Goal: Task Accomplishment & Management: Complete application form

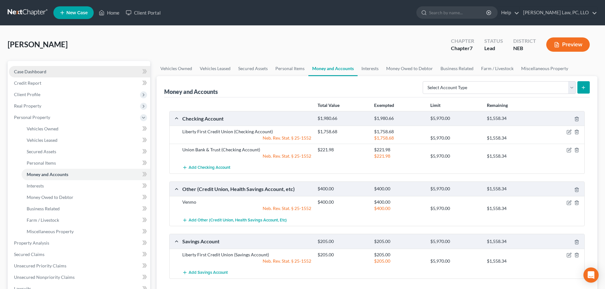
click at [46, 74] on link "Case Dashboard" at bounding box center [79, 71] width 141 height 11
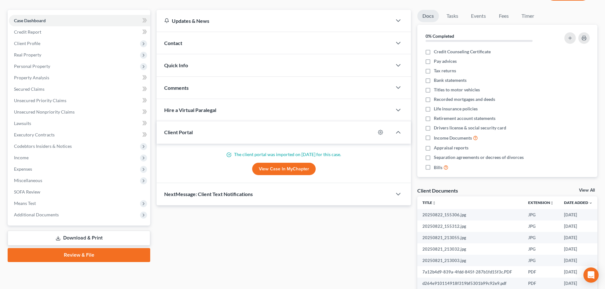
scroll to position [64, 0]
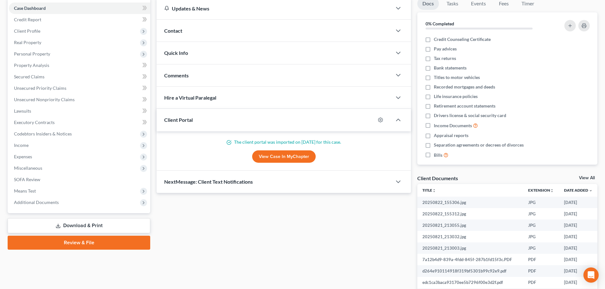
click at [195, 185] on span "NextMessage: Client Text Notifications" at bounding box center [208, 182] width 89 height 6
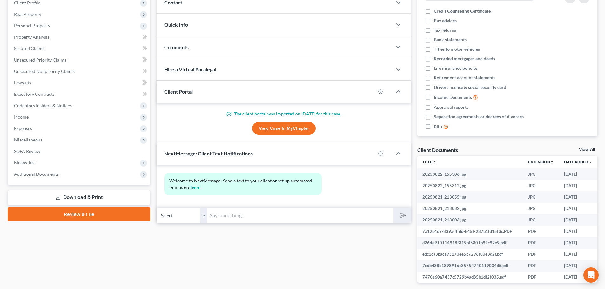
scroll to position [95, 0]
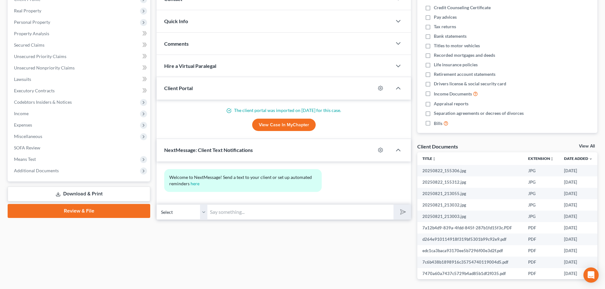
click at [226, 212] on input "text" at bounding box center [300, 213] width 186 height 16
type input "[PERSON_NAME], I sent you an email to update bank balances before filing your c…"
click at [400, 212] on icon "submit" at bounding box center [401, 212] width 9 height 9
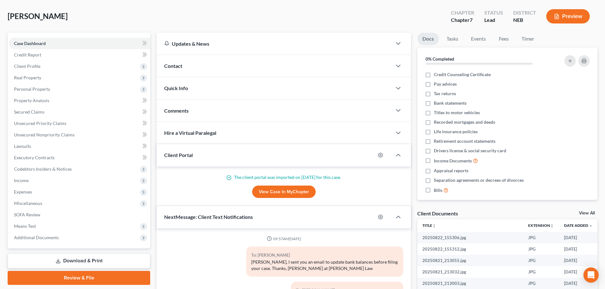
scroll to position [0, 0]
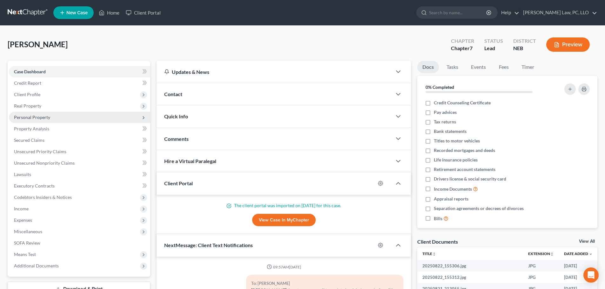
click at [80, 113] on span "Personal Property" at bounding box center [79, 117] width 141 height 11
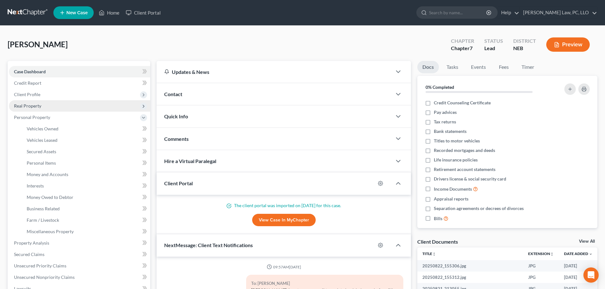
click at [45, 105] on span "Real Property" at bounding box center [79, 105] width 141 height 11
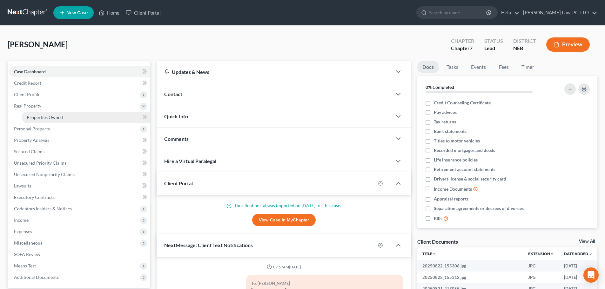
click at [44, 115] on span "Properties Owned" at bounding box center [45, 117] width 36 height 5
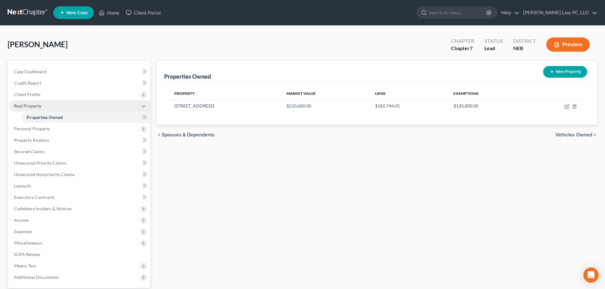
click at [41, 109] on span "Real Property" at bounding box center [79, 105] width 141 height 11
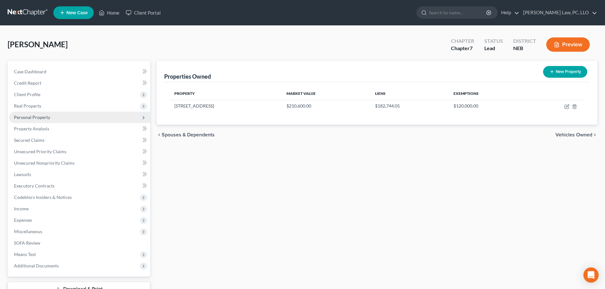
click at [42, 119] on span "Personal Property" at bounding box center [32, 117] width 36 height 5
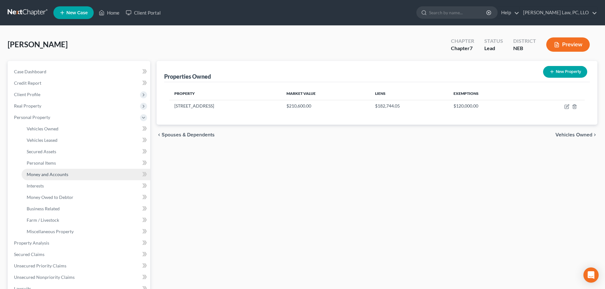
click at [50, 177] on link "Money and Accounts" at bounding box center [86, 174] width 129 height 11
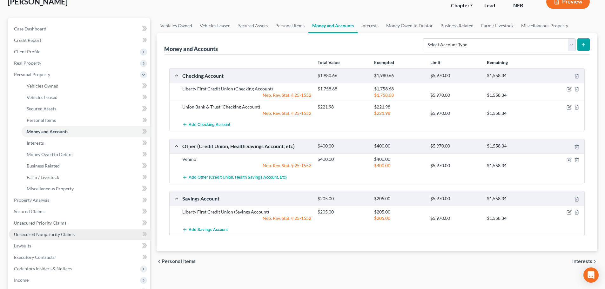
scroll to position [32, 0]
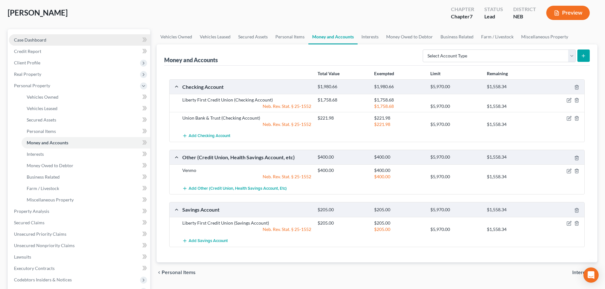
click at [26, 41] on span "Case Dashboard" at bounding box center [30, 39] width 32 height 5
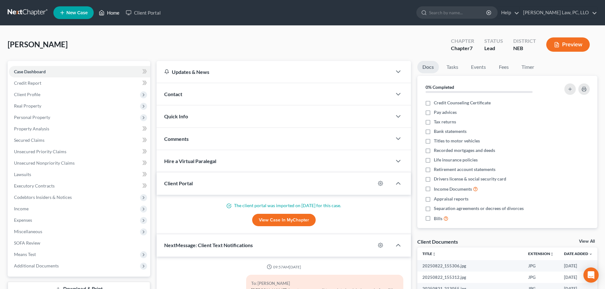
click at [112, 13] on link "Home" at bounding box center [109, 12] width 27 height 11
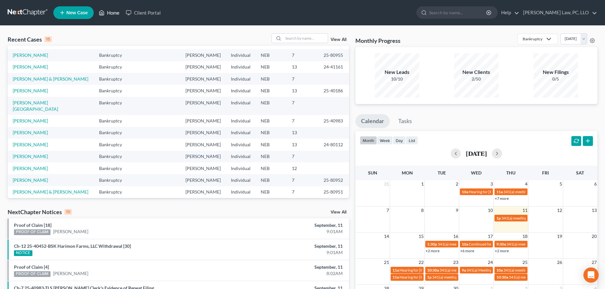
scroll to position [44, 0]
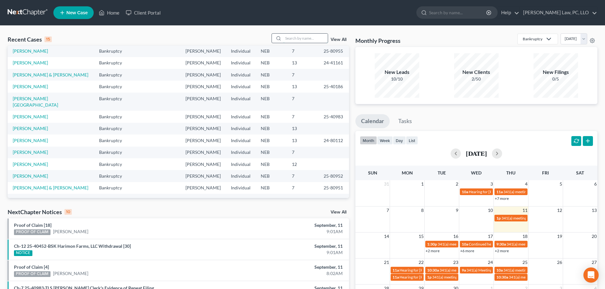
click at [303, 38] on input "search" at bounding box center [305, 38] width 44 height 9
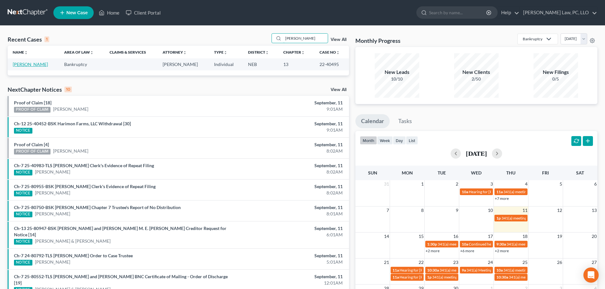
type input "[PERSON_NAME]"
click at [38, 67] on link "[PERSON_NAME]" at bounding box center [30, 64] width 35 height 5
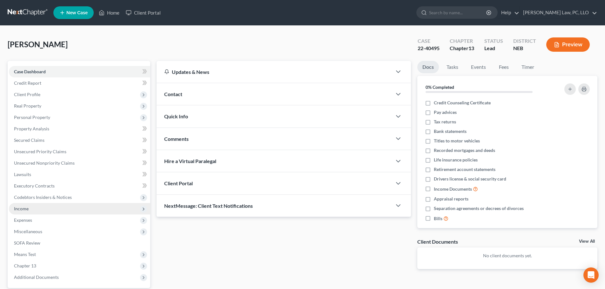
click at [30, 206] on span "Income" at bounding box center [79, 208] width 141 height 11
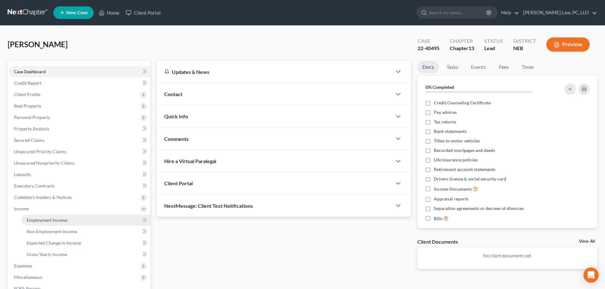
click at [39, 223] on span "Employment Income" at bounding box center [47, 220] width 41 height 5
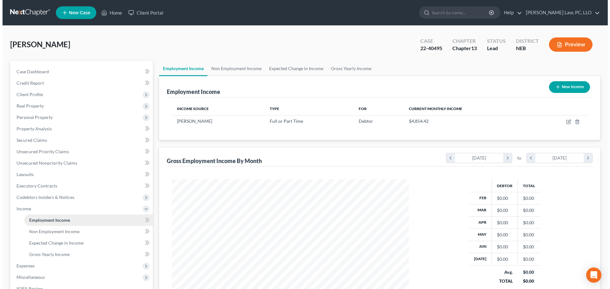
scroll to position [118, 250]
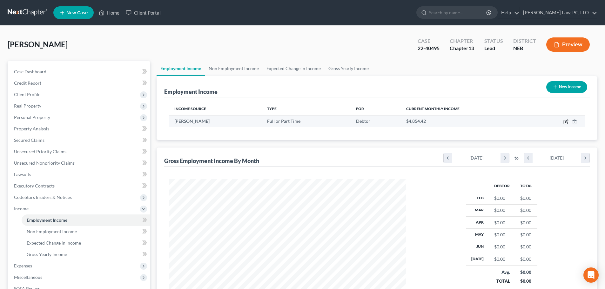
click at [568, 123] on icon "button" at bounding box center [566, 122] width 4 height 4
select select "0"
select select "30"
select select "2"
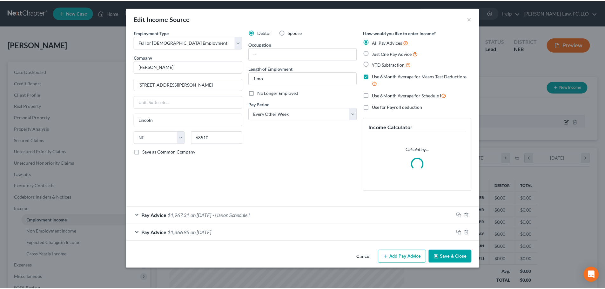
scroll to position [119, 252]
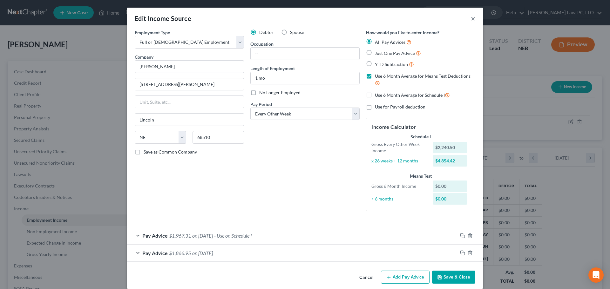
click at [471, 19] on button "×" at bounding box center [473, 19] width 4 height 8
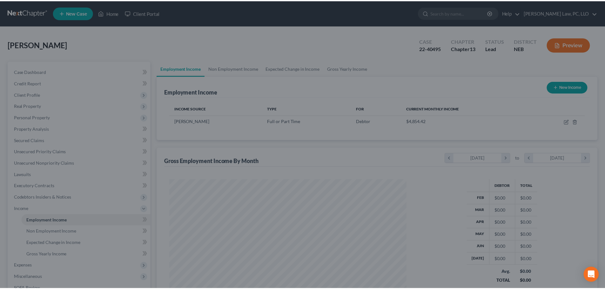
scroll to position [317483, 317352]
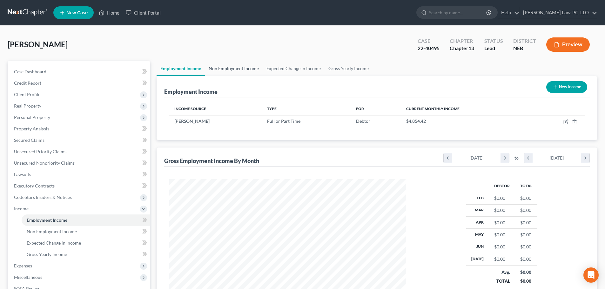
click at [235, 69] on link "Non Employment Income" at bounding box center [234, 68] width 58 height 15
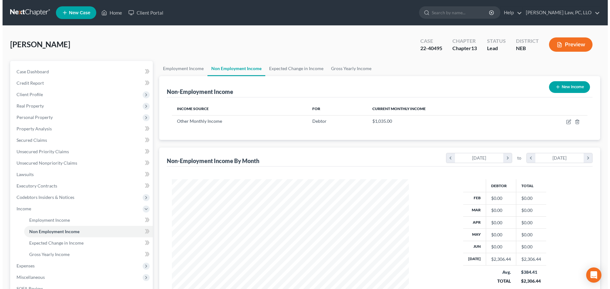
scroll to position [118, 250]
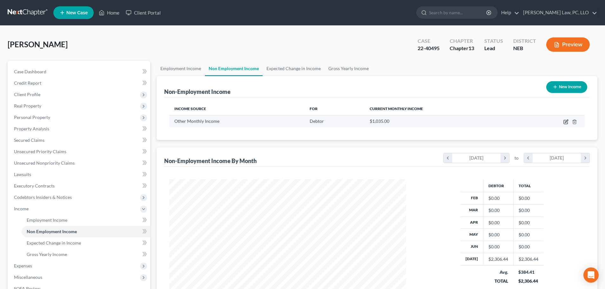
click at [567, 121] on icon "button" at bounding box center [565, 121] width 5 height 5
select select "13"
select select "0"
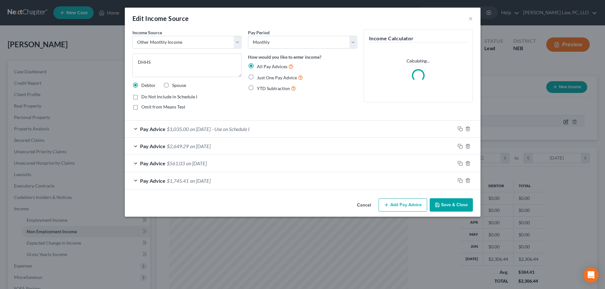
scroll to position [119, 252]
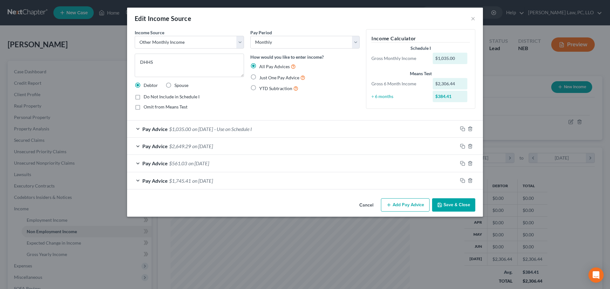
click at [161, 97] on span "Do Not Include in Schedule I" at bounding box center [172, 96] width 56 height 5
click at [150, 97] on input "Do Not Include in Schedule I" at bounding box center [148, 96] width 4 height 4
checkbox input "true"
click at [455, 202] on button "Save & Close" at bounding box center [453, 205] width 43 height 13
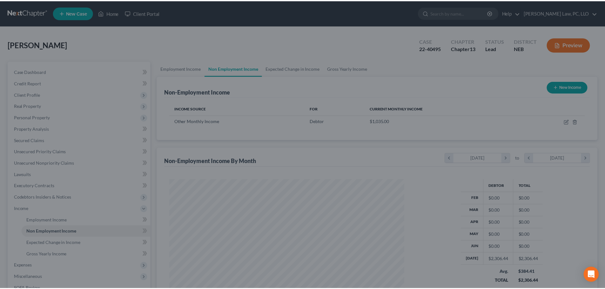
scroll to position [317483, 317352]
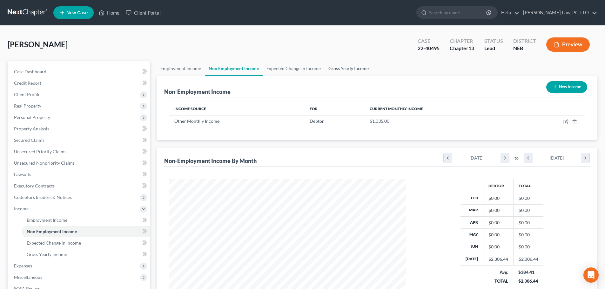
click at [347, 68] on link "Gross Yearly Income" at bounding box center [349, 68] width 48 height 15
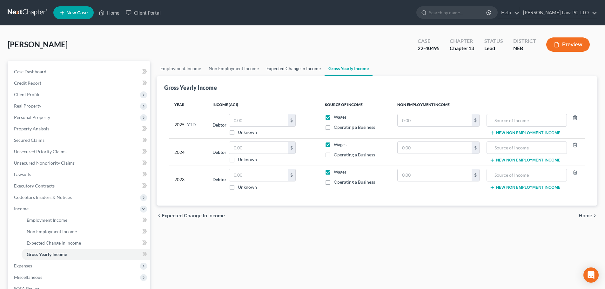
click at [304, 65] on link "Expected Change in Income" at bounding box center [294, 68] width 62 height 15
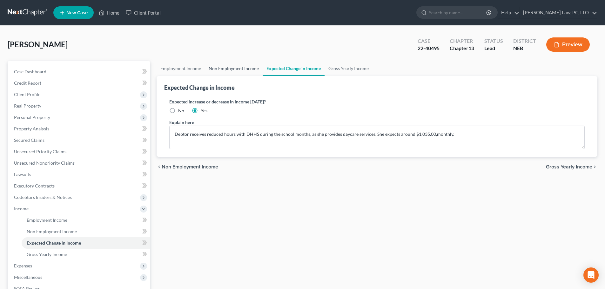
click at [233, 71] on link "Non Employment Income" at bounding box center [234, 68] width 58 height 15
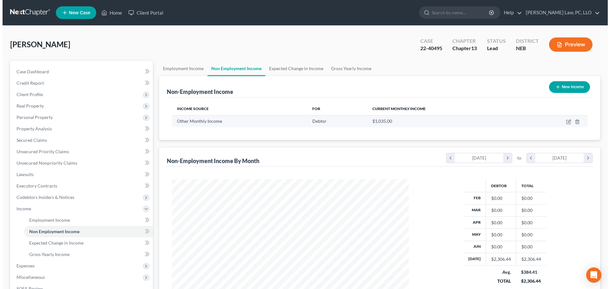
scroll to position [118, 250]
click at [564, 120] on icon "button" at bounding box center [565, 121] width 5 height 5
select select "13"
select select "0"
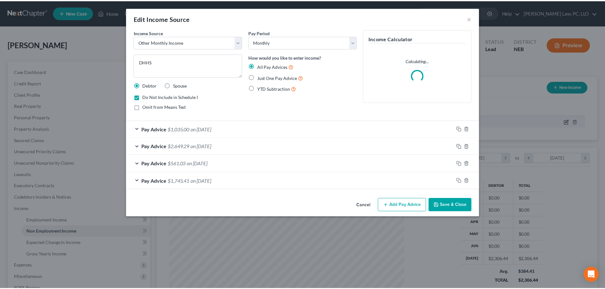
scroll to position [119, 252]
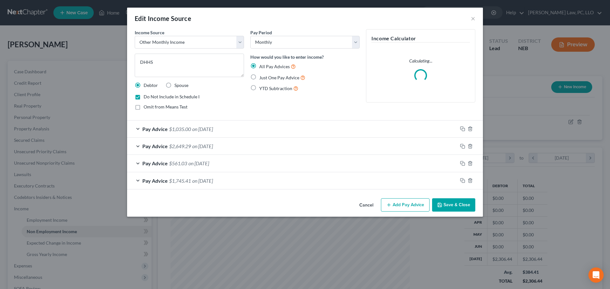
click at [148, 98] on span "Do Not Include in Schedule I" at bounding box center [172, 96] width 56 height 5
click at [148, 98] on input "Do Not Include in Schedule I" at bounding box center [148, 96] width 4 height 4
checkbox input "false"
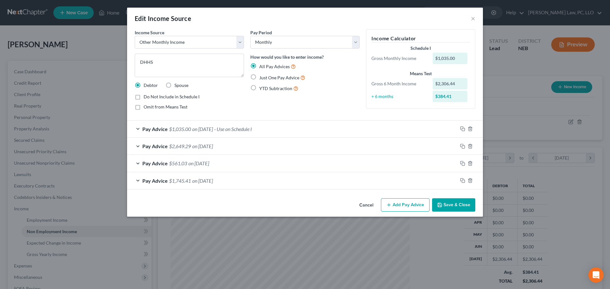
click at [445, 207] on button "Save & Close" at bounding box center [453, 205] width 43 height 13
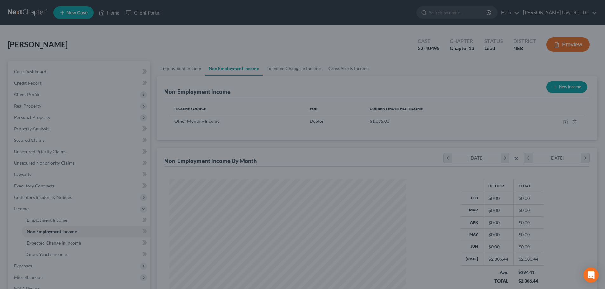
scroll to position [317483, 317352]
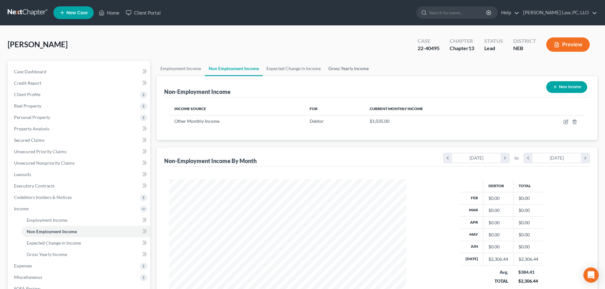
click at [362, 74] on link "Gross Yearly Income" at bounding box center [349, 68] width 48 height 15
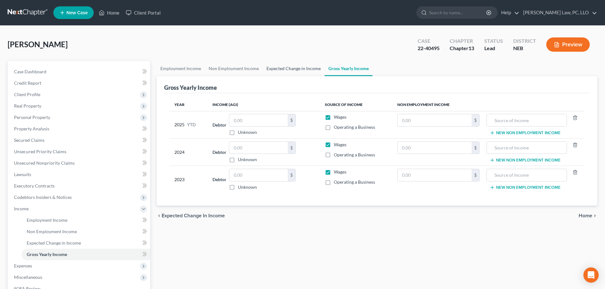
click at [296, 73] on link "Expected Change in Income" at bounding box center [294, 68] width 62 height 15
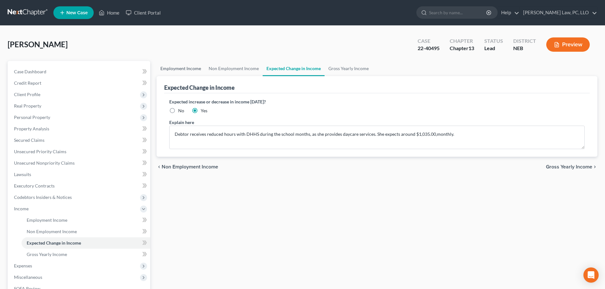
click at [194, 67] on link "Employment Income" at bounding box center [181, 68] width 48 height 15
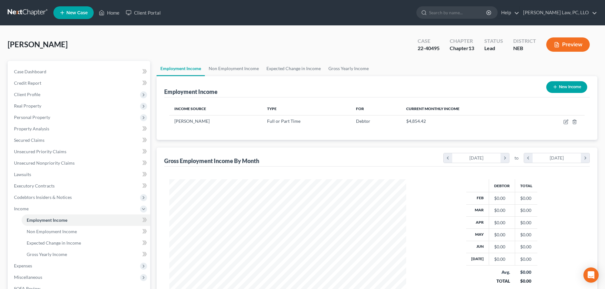
scroll to position [118, 250]
click at [244, 71] on link "Non Employment Income" at bounding box center [234, 68] width 58 height 15
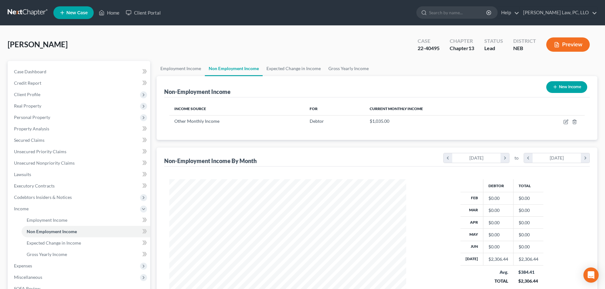
scroll to position [118, 250]
click at [176, 65] on link "Employment Income" at bounding box center [181, 68] width 48 height 15
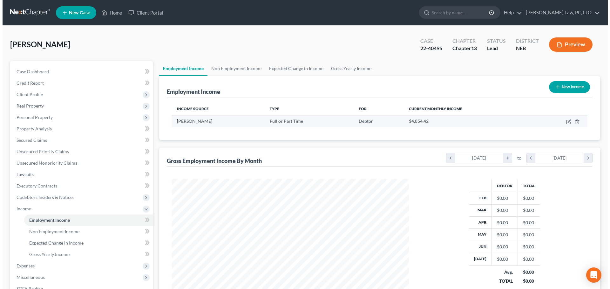
scroll to position [118, 250]
click at [567, 123] on icon "button" at bounding box center [565, 121] width 5 height 5
select select "0"
select select "30"
select select "2"
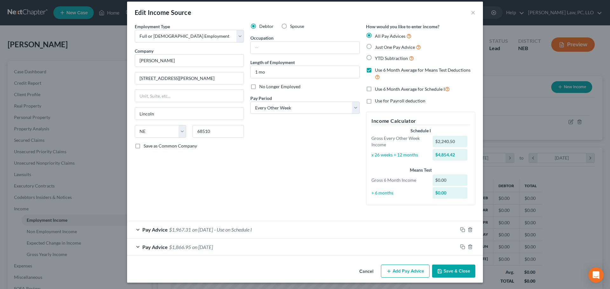
scroll to position [7, 0]
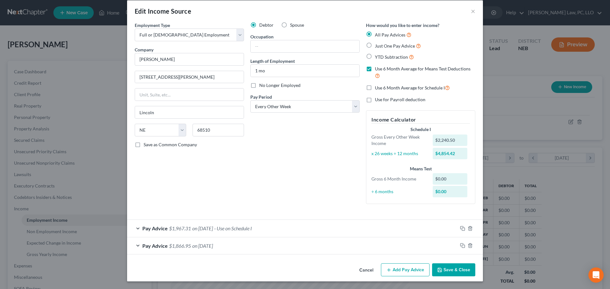
click at [238, 252] on div "Pay Advice $1,866.95 on [DATE]" at bounding box center [292, 246] width 330 height 17
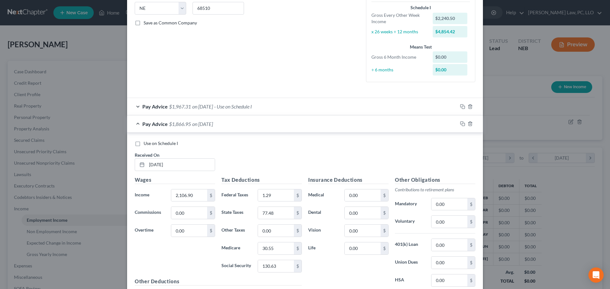
scroll to position [134, 0]
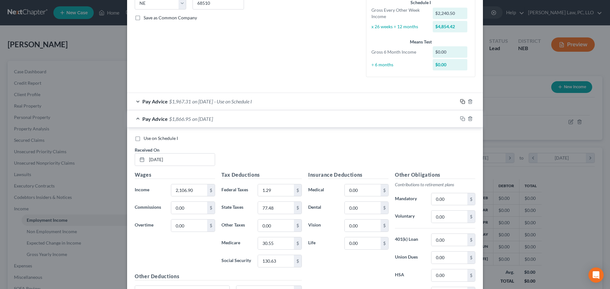
click at [462, 102] on rect "button" at bounding box center [463, 102] width 3 height 3
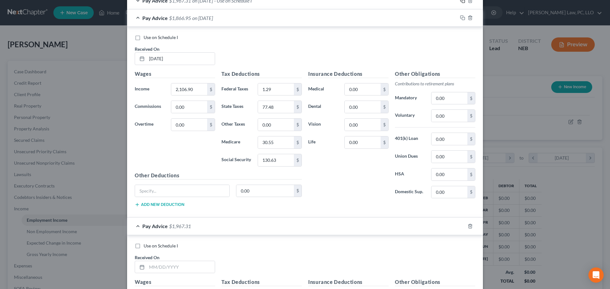
scroll to position [261, 0]
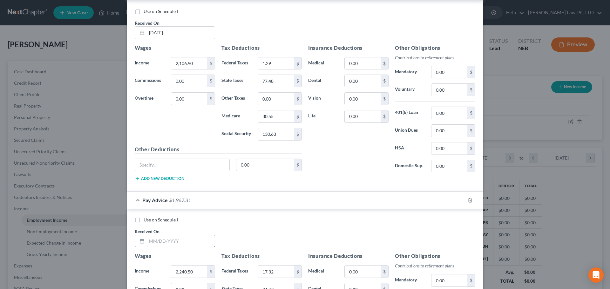
click at [165, 241] on input "text" at bounding box center [181, 241] width 68 height 12
type input "[DATE]"
type input "1,459.51"
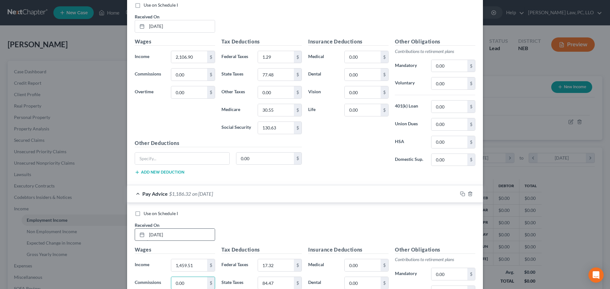
scroll to position [407, 0]
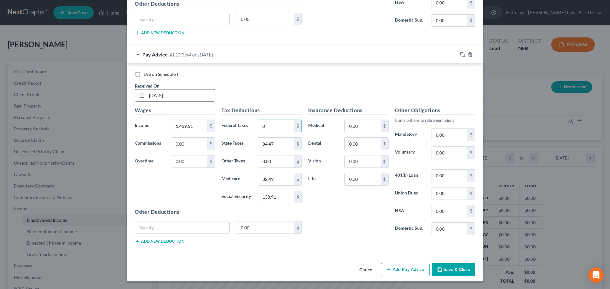
type input "0"
type input "43.96"
type input "21.16"
type input "90.49"
click at [136, 52] on div "Pay Advice $1,303.90 on [DATE]" at bounding box center [292, 54] width 330 height 17
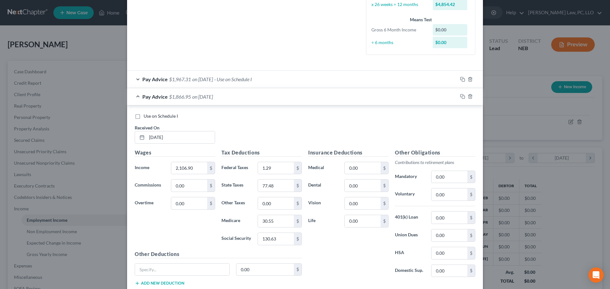
scroll to position [152, 0]
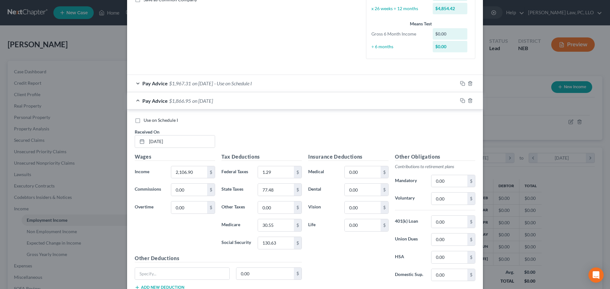
click at [264, 103] on div "Pay Advice $1,866.95 on [DATE]" at bounding box center [292, 100] width 330 height 17
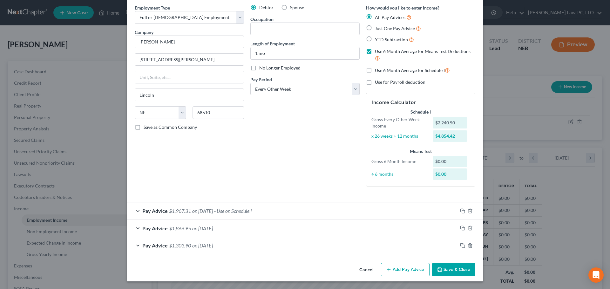
scroll to position [25, 0]
click at [136, 226] on div "Pay Advice $1,866.95 on [DATE]" at bounding box center [292, 228] width 330 height 17
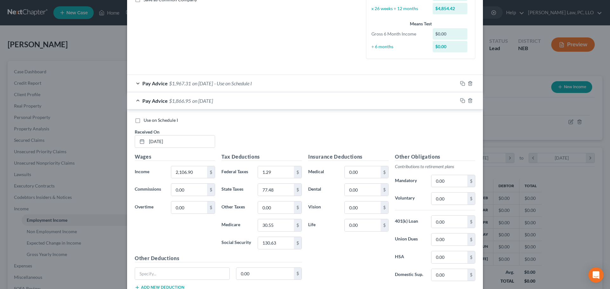
click at [172, 120] on span "Use on Schedule I" at bounding box center [161, 120] width 34 height 5
click at [150, 120] on input "Use on Schedule I" at bounding box center [148, 119] width 4 height 4
checkbox input "true"
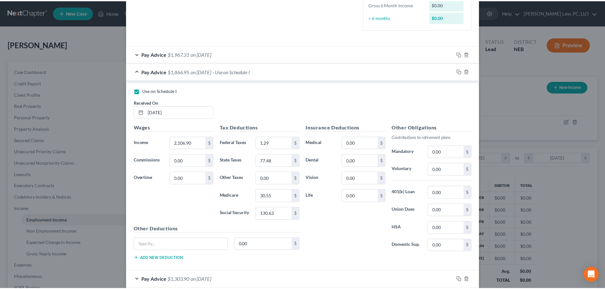
scroll to position [216, 0]
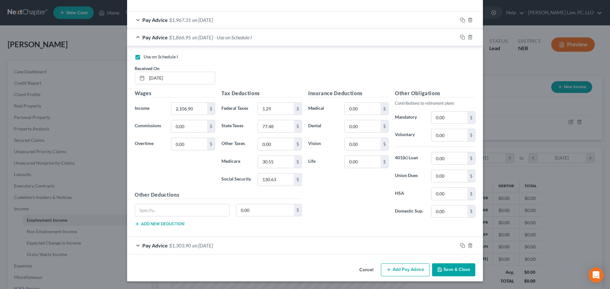
click at [454, 266] on button "Save & Close" at bounding box center [453, 270] width 43 height 13
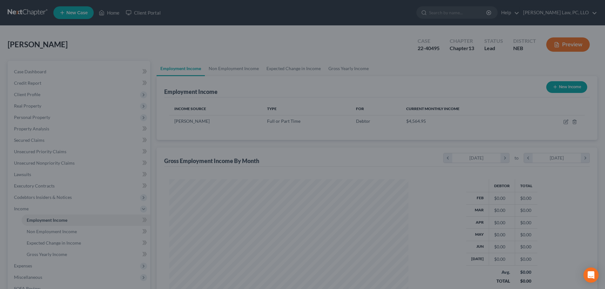
scroll to position [317483, 317352]
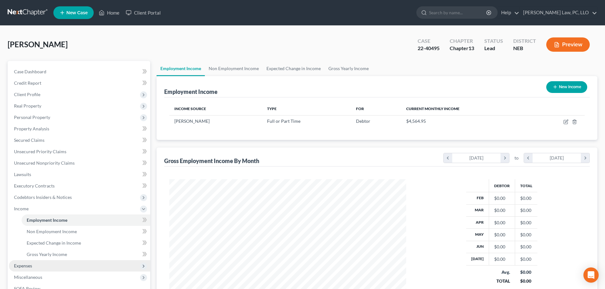
click at [33, 266] on span "Expenses" at bounding box center [79, 265] width 141 height 11
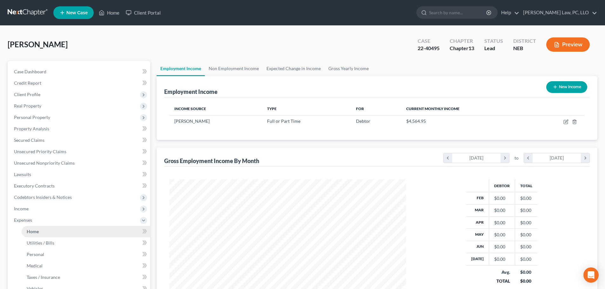
click at [37, 233] on span "Home" at bounding box center [33, 231] width 12 height 5
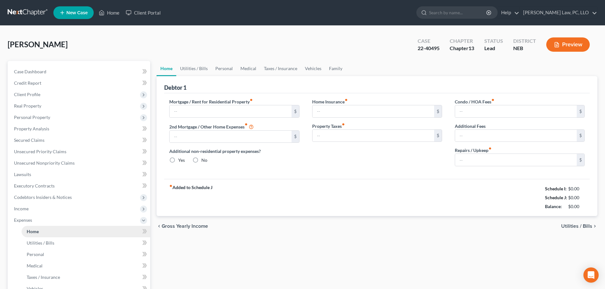
type input "900.00"
type input "0.00"
radio input "true"
type input "0.00"
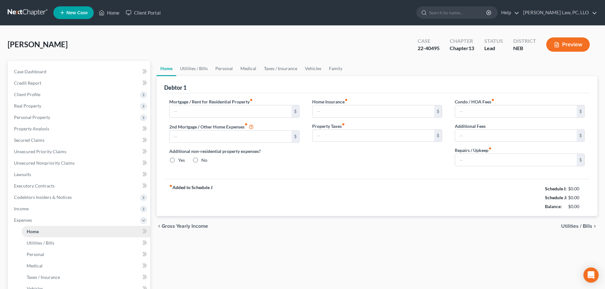
type input "0.00"
click at [249, 69] on link "Medical" at bounding box center [249, 68] width 24 height 15
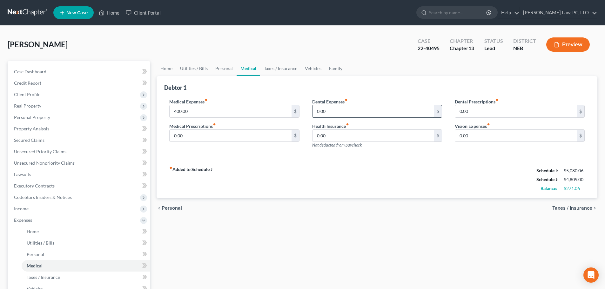
click at [343, 112] on input "0.00" at bounding box center [374, 111] width 122 height 12
type input "50.00"
click at [248, 112] on input "400.00" at bounding box center [231, 111] width 122 height 12
click at [265, 116] on input "text" at bounding box center [231, 111] width 122 height 12
type input "100.00"
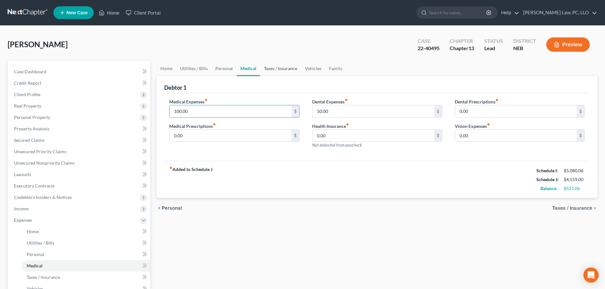
click at [288, 67] on link "Taxes / Insurance" at bounding box center [280, 68] width 41 height 15
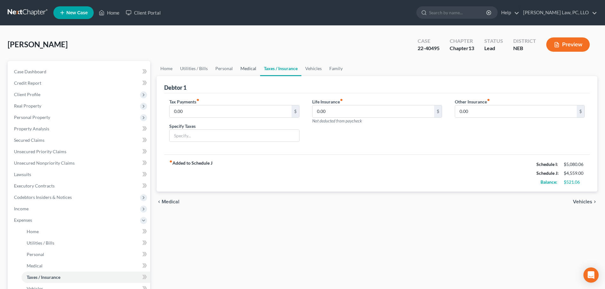
click at [246, 71] on link "Medical" at bounding box center [249, 68] width 24 height 15
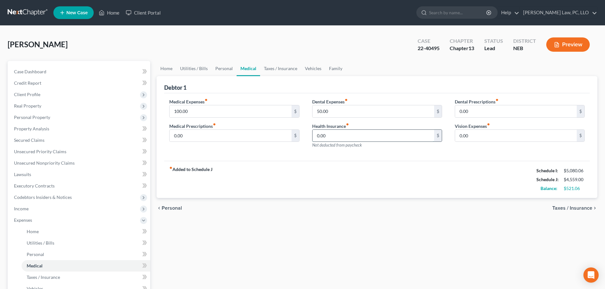
click at [332, 135] on input "0.00" at bounding box center [374, 136] width 122 height 12
type input "400.00"
click at [342, 177] on div "fiber_manual_record Added to Schedule J Schedule I: $5,080.06 Schedule J: $4,95…" at bounding box center [377, 179] width 426 height 37
click at [312, 71] on link "Vehicles" at bounding box center [313, 68] width 24 height 15
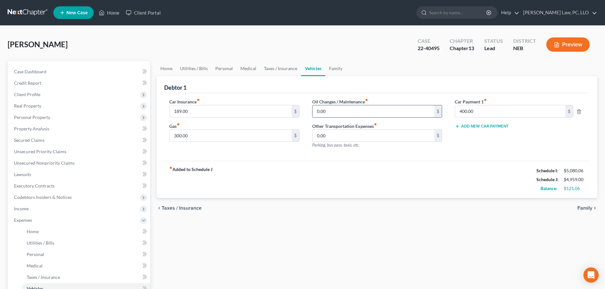
click at [331, 114] on input "0.00" at bounding box center [374, 111] width 122 height 12
type input "40.00"
click at [334, 70] on link "Family" at bounding box center [335, 68] width 21 height 15
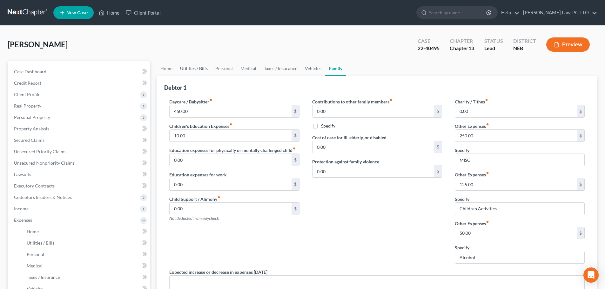
click at [195, 66] on link "Utilities / Bills" at bounding box center [193, 68] width 35 height 15
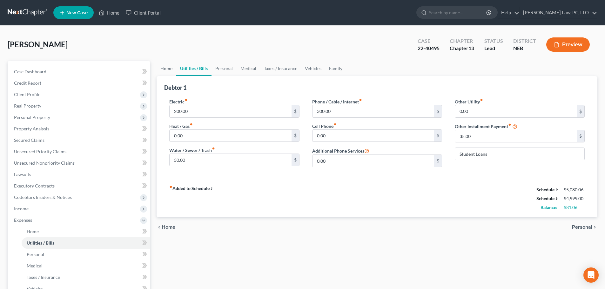
drag, startPoint x: 168, startPoint y: 71, endPoint x: 173, endPoint y: 71, distance: 5.1
click at [168, 71] on link "Home" at bounding box center [167, 68] width 20 height 15
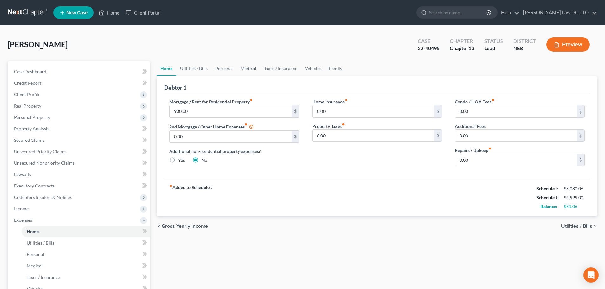
click at [248, 69] on link "Medical" at bounding box center [249, 68] width 24 height 15
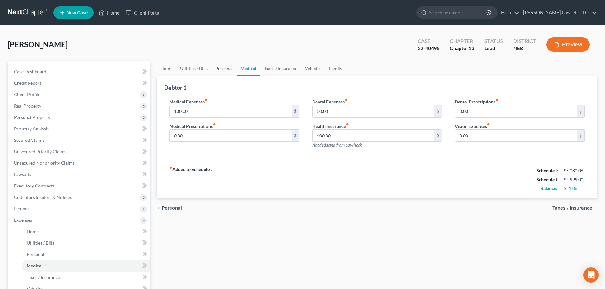
click at [225, 69] on link "Personal" at bounding box center [224, 68] width 25 height 15
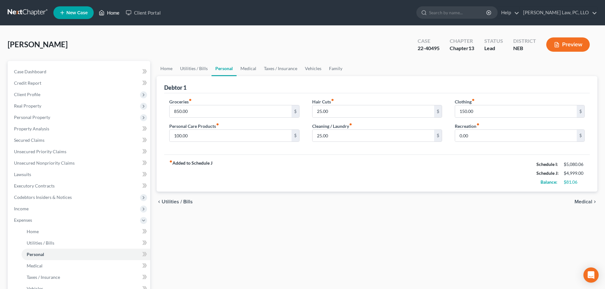
click at [108, 10] on link "Home" at bounding box center [109, 12] width 27 height 11
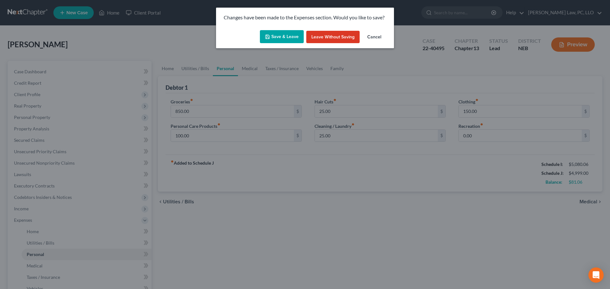
click at [289, 37] on button "Save & Leave" at bounding box center [282, 36] width 44 height 13
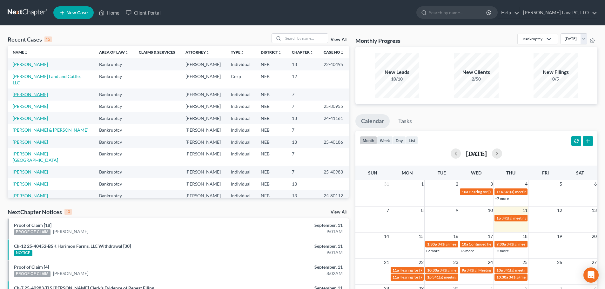
click at [28, 92] on link "[PERSON_NAME]" at bounding box center [30, 94] width 35 height 5
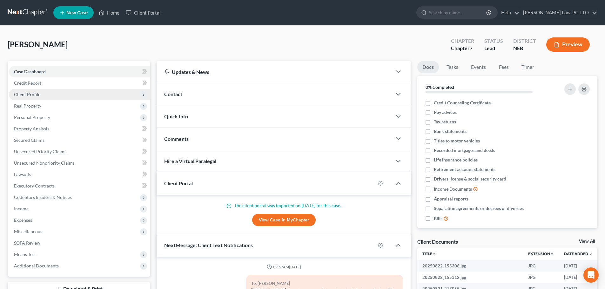
click at [37, 94] on span "Client Profile" at bounding box center [27, 94] width 26 height 5
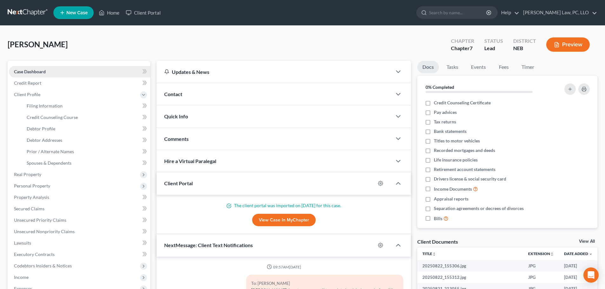
click at [45, 71] on span "Case Dashboard" at bounding box center [30, 71] width 32 height 5
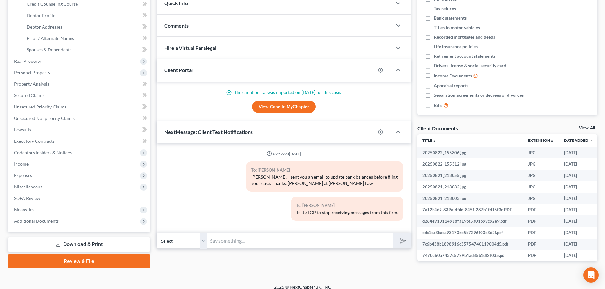
scroll to position [120, 0]
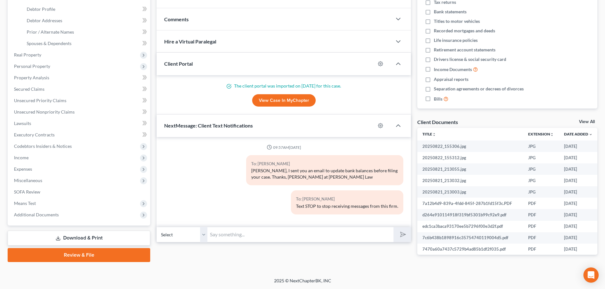
click at [235, 238] on input "text" at bounding box center [300, 235] width 186 height 16
click at [225, 254] on div "Updates & News × [US_STATE] District Notes: Take a look at NextChapter's Distri…" at bounding box center [283, 103] width 261 height 324
